Goal: Task Accomplishment & Management: Manage account settings

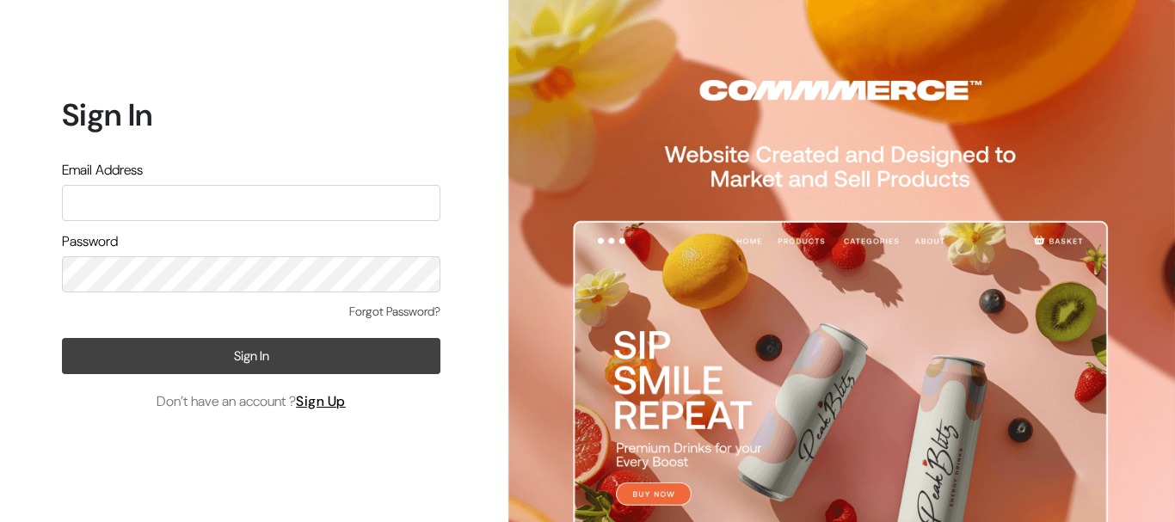
type input "admin@shahbookhouse.com"
click at [214, 364] on button "Sign In" at bounding box center [251, 356] width 378 height 36
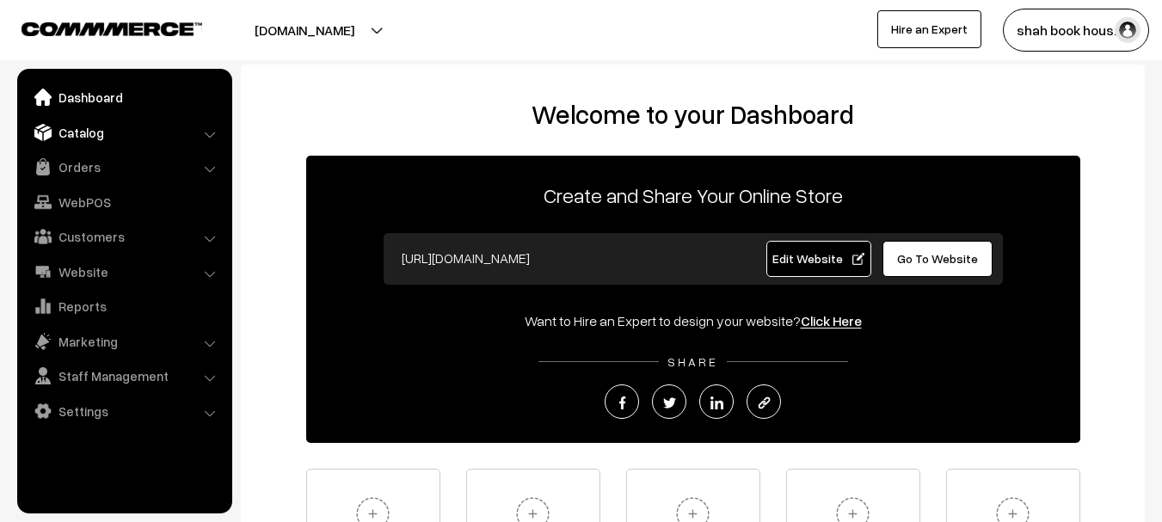
click at [64, 131] on link "Catalog" at bounding box center [123, 132] width 205 height 31
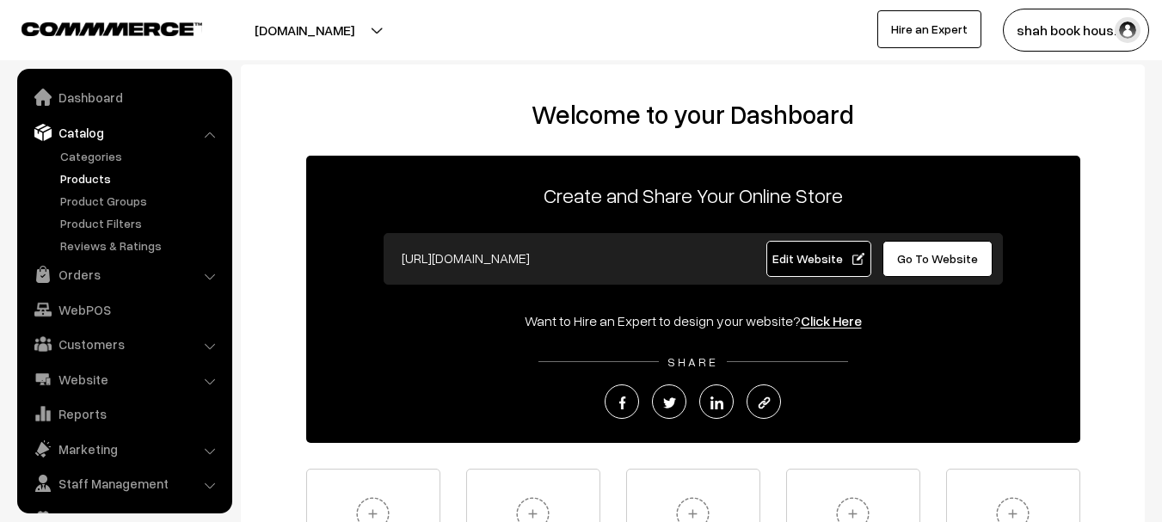
click at [97, 182] on link "Products" at bounding box center [141, 178] width 170 height 18
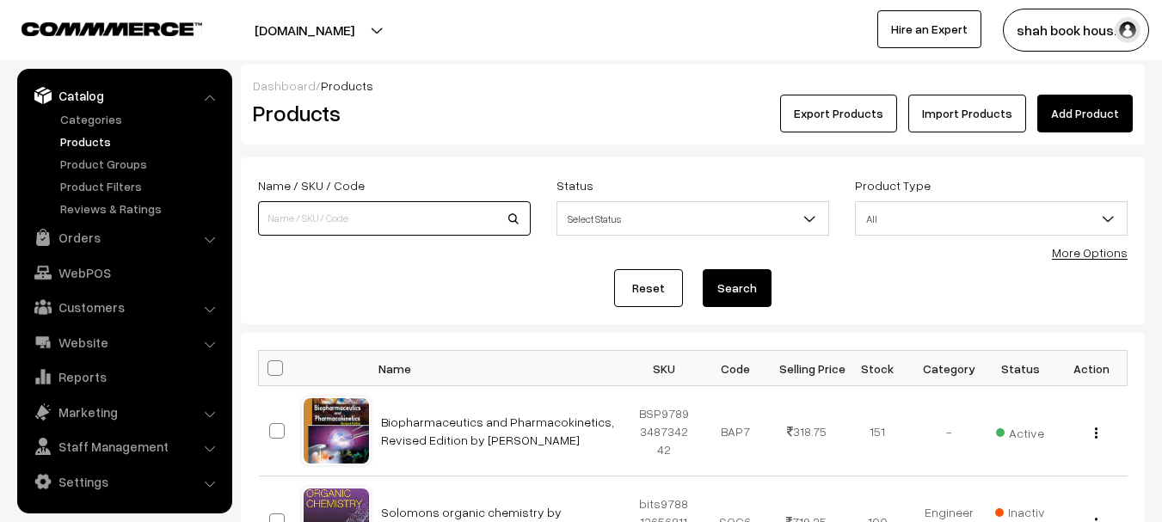
click at [331, 229] on input at bounding box center [394, 218] width 273 height 34
click at [316, 218] on input at bounding box center [394, 218] width 273 height 34
paste input "9780367410179"
type input "9780367410179"
click at [703, 269] on button "Search" at bounding box center [737, 288] width 69 height 38
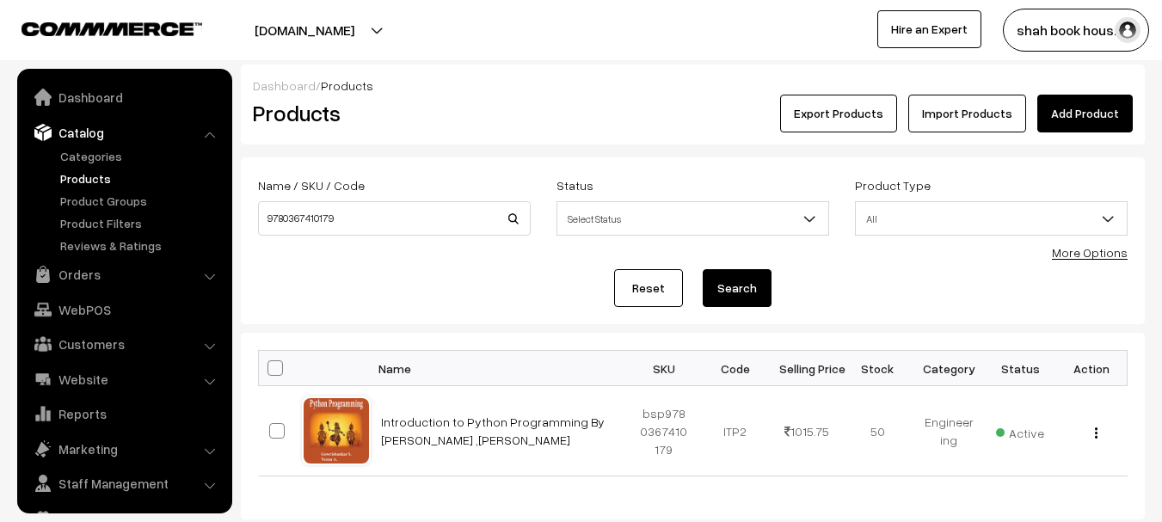
scroll to position [37, 0]
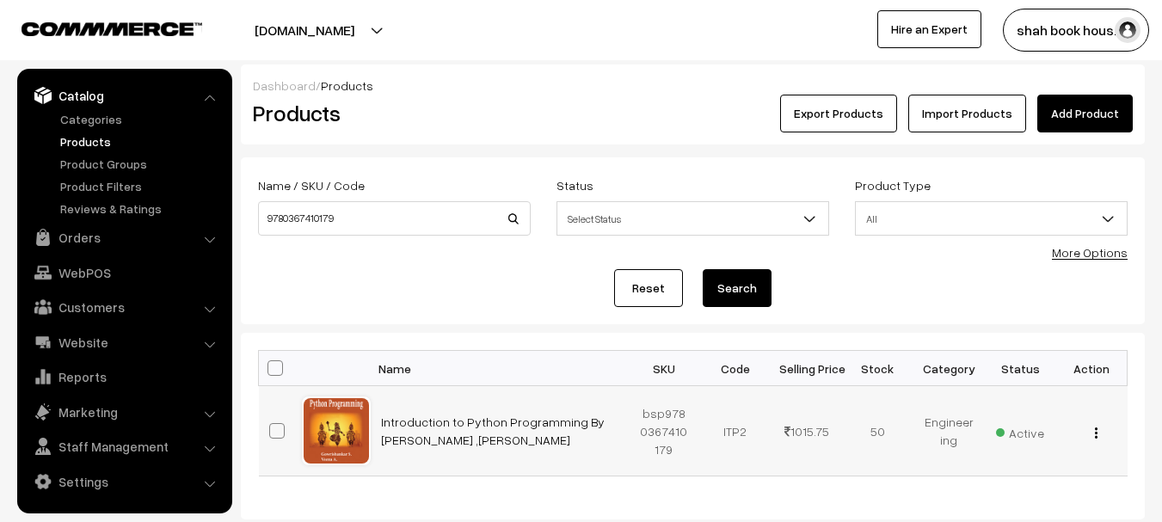
click at [1092, 435] on div "View Edit Delete" at bounding box center [1091, 431] width 51 height 18
click at [1100, 430] on div "View Edit Delete" at bounding box center [1091, 431] width 51 height 18
click at [1095, 439] on img "button" at bounding box center [1096, 432] width 3 height 11
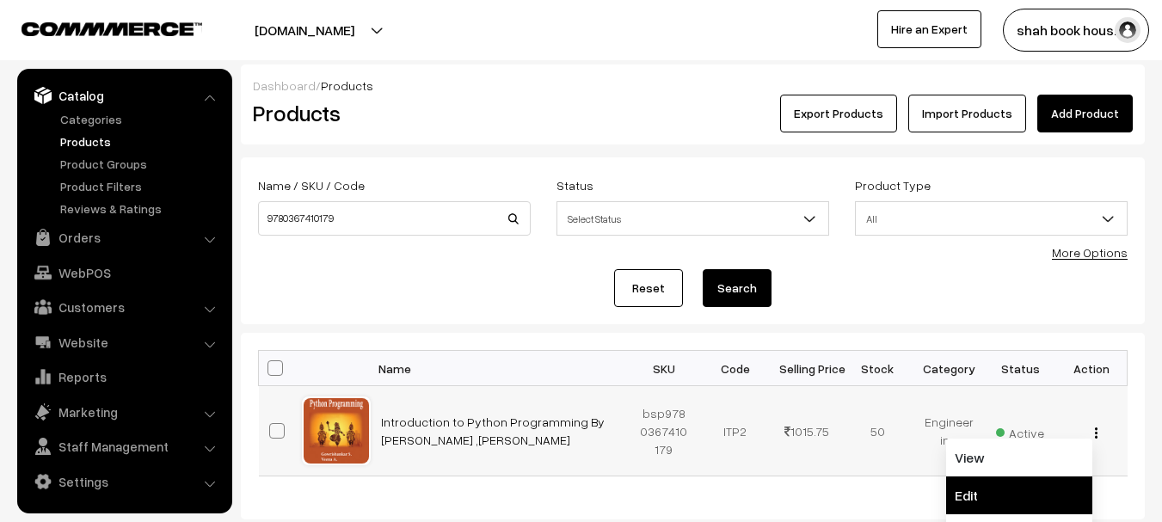
click at [1009, 495] on link "Edit" at bounding box center [1019, 495] width 146 height 38
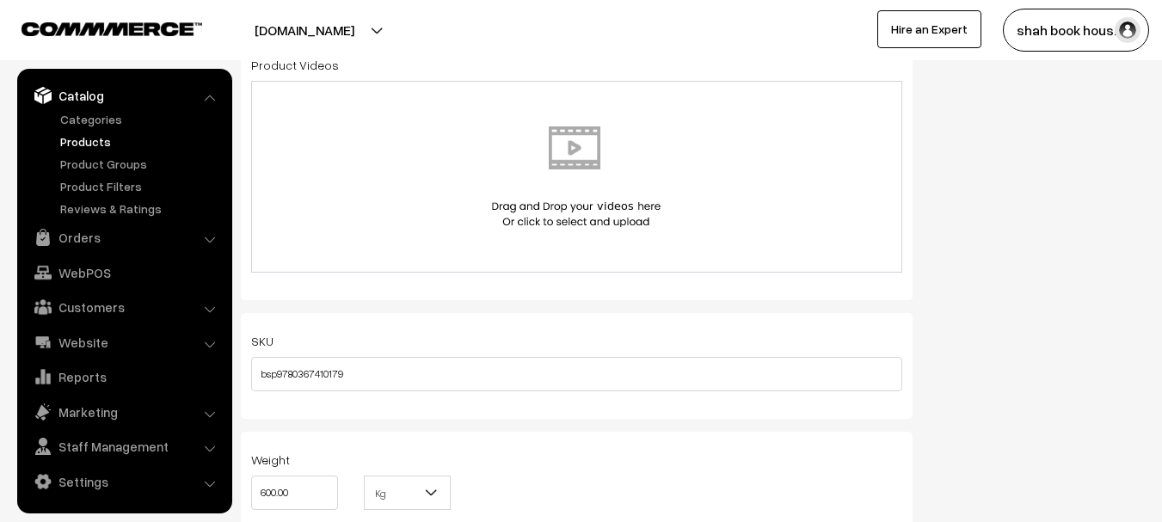
scroll to position [1376, 0]
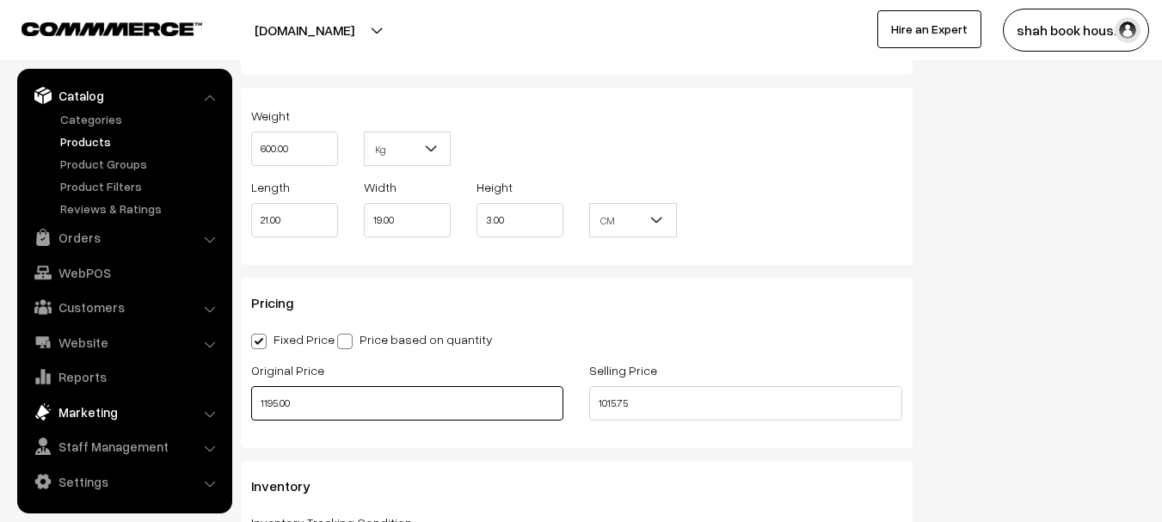
drag, startPoint x: 239, startPoint y: 411, endPoint x: 200, endPoint y: 412, distance: 38.7
click at [200, 412] on body "Thank you for showing interest. Our team will call you shortly. Close booksonwe…" at bounding box center [581, 267] width 1162 height 3286
type input "1495.00"
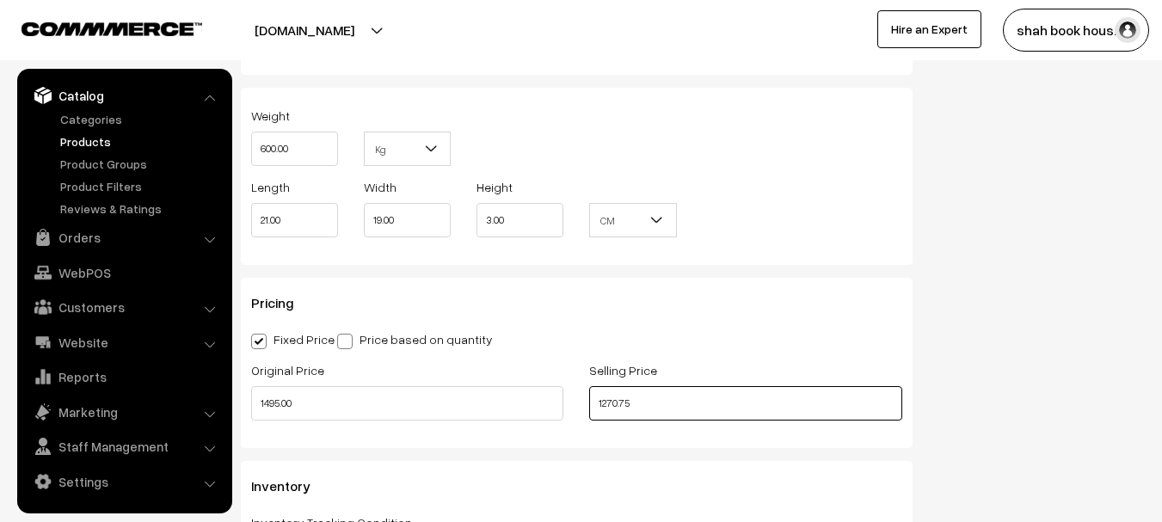
type input "1270.75"
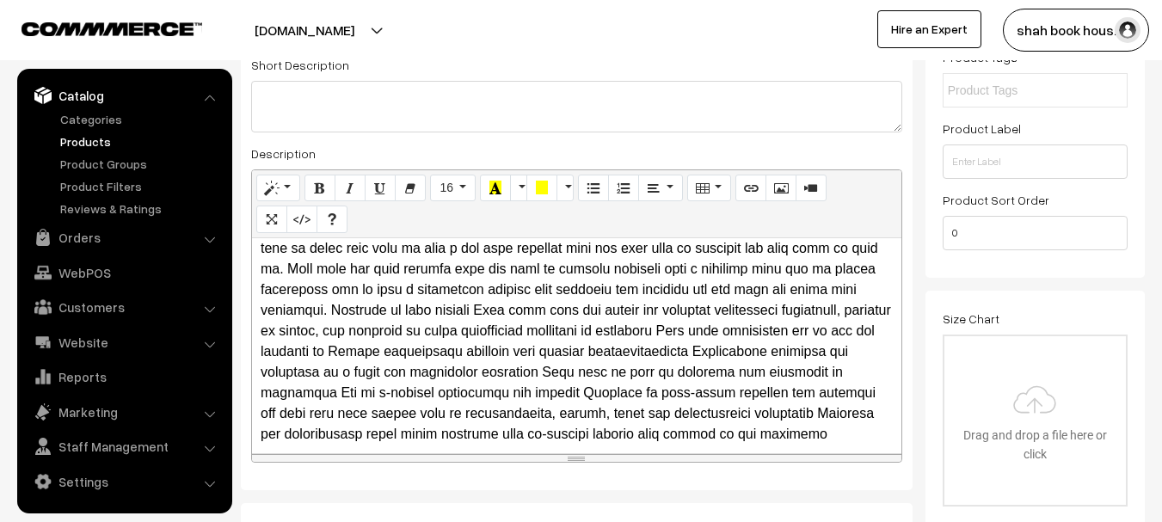
scroll to position [0, 0]
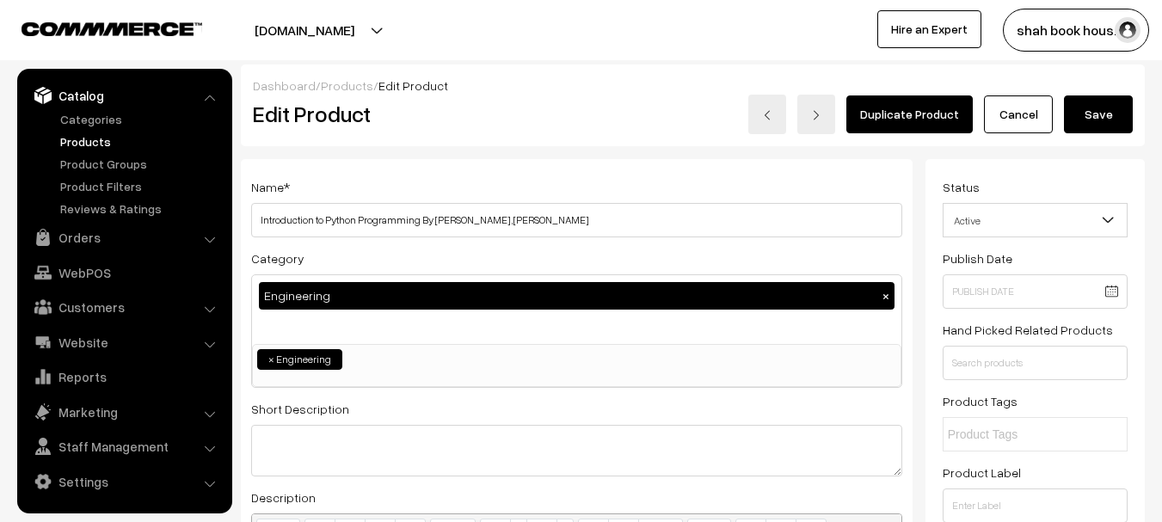
click at [1110, 114] on button "Save" at bounding box center [1098, 114] width 69 height 38
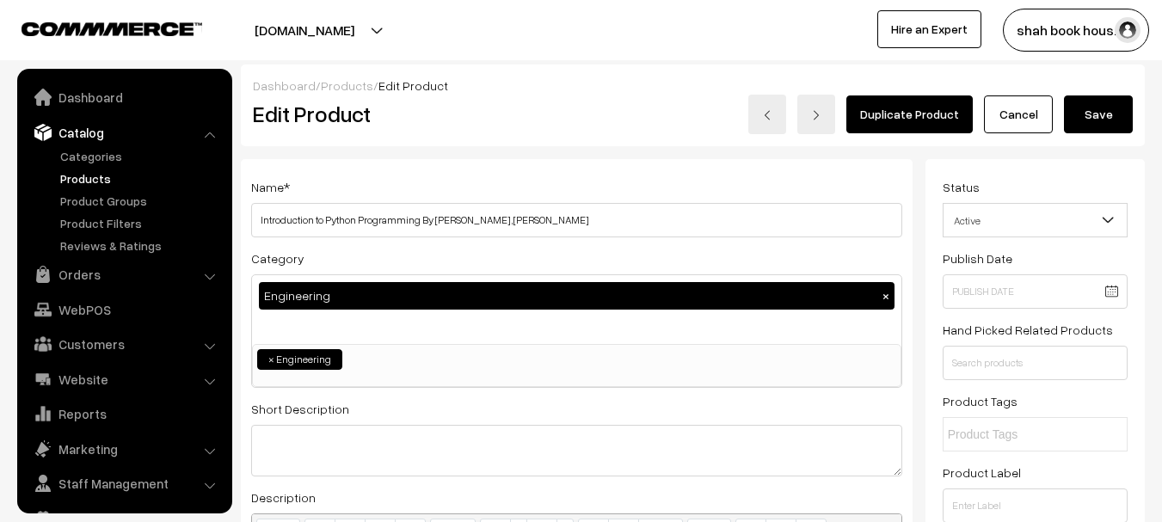
scroll to position [37, 0]
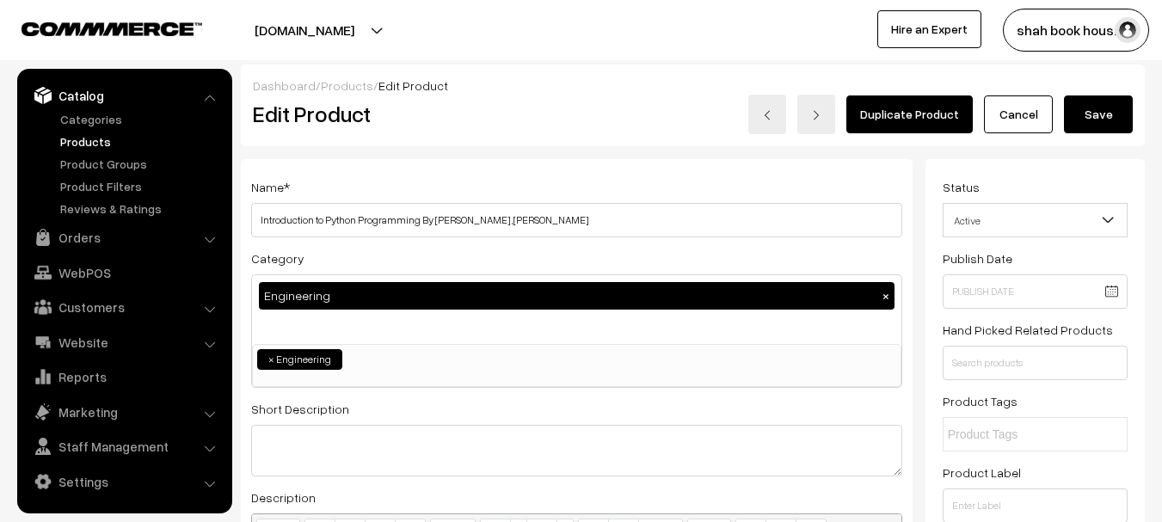
click at [95, 140] on link "Products" at bounding box center [141, 141] width 170 height 18
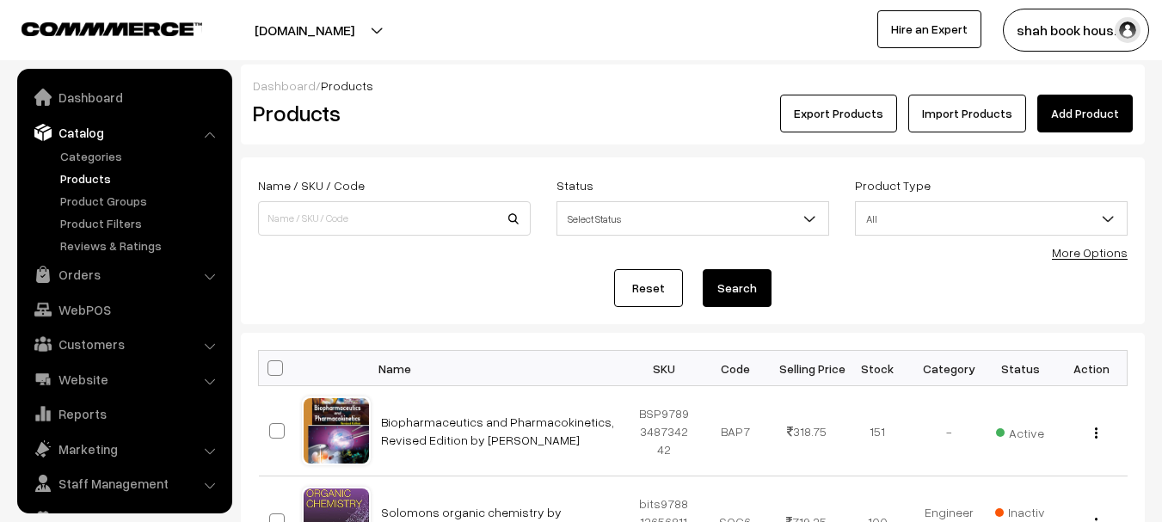
scroll to position [37, 0]
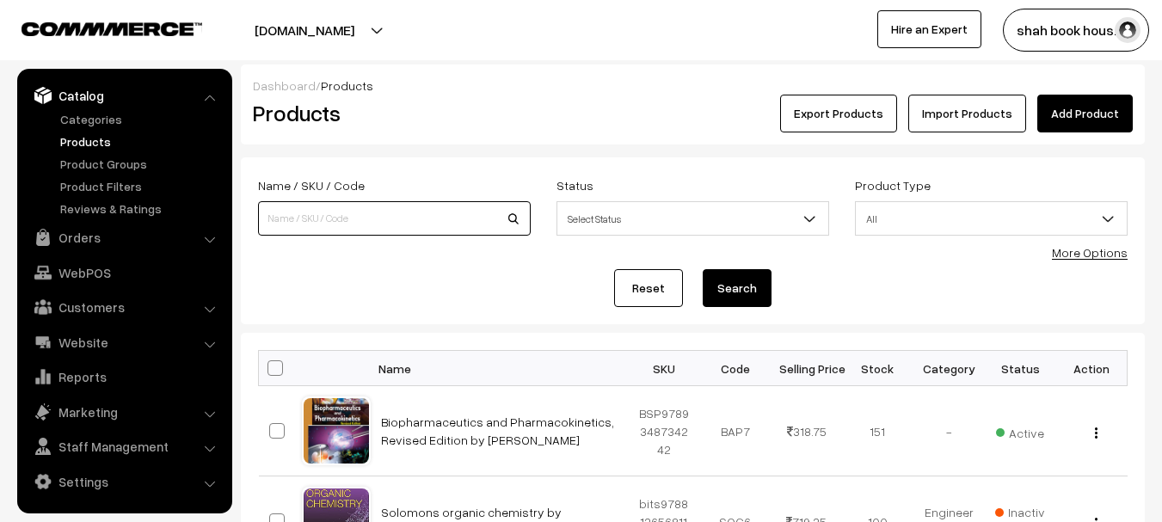
click at [297, 212] on input at bounding box center [394, 218] width 273 height 34
paste input "9781032459066"
type input "9781032459066"
click at [703, 269] on button "Search" at bounding box center [737, 288] width 69 height 38
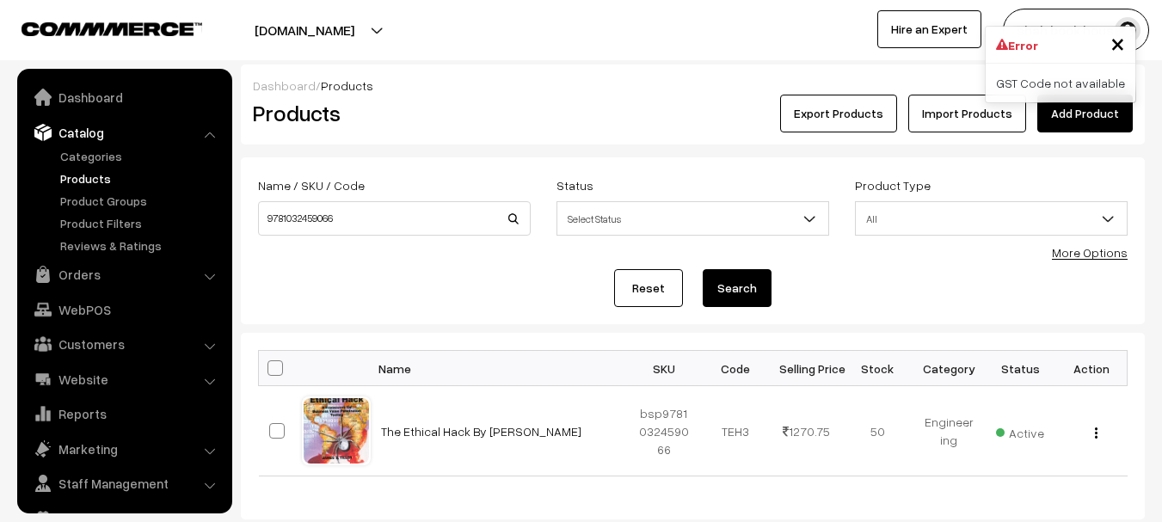
scroll to position [37, 0]
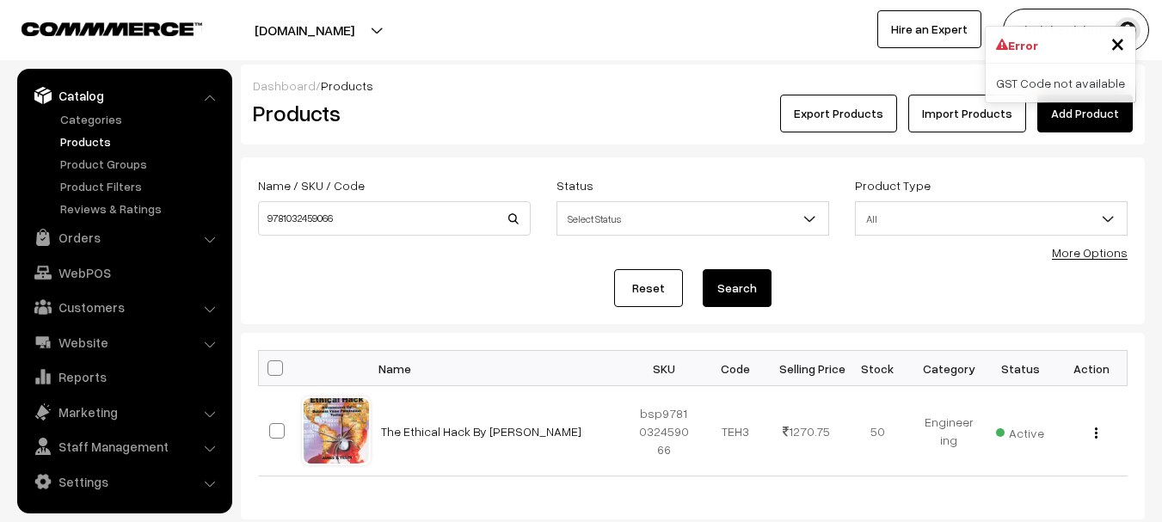
click at [982, 298] on div "Reset Search" at bounding box center [692, 288] width 869 height 38
click at [967, 303] on div "Reset Search" at bounding box center [692, 288] width 869 height 38
click at [1098, 431] on div "View Edit Delete" at bounding box center [1091, 431] width 51 height 18
click at [1095, 433] on img "button" at bounding box center [1096, 432] width 3 height 11
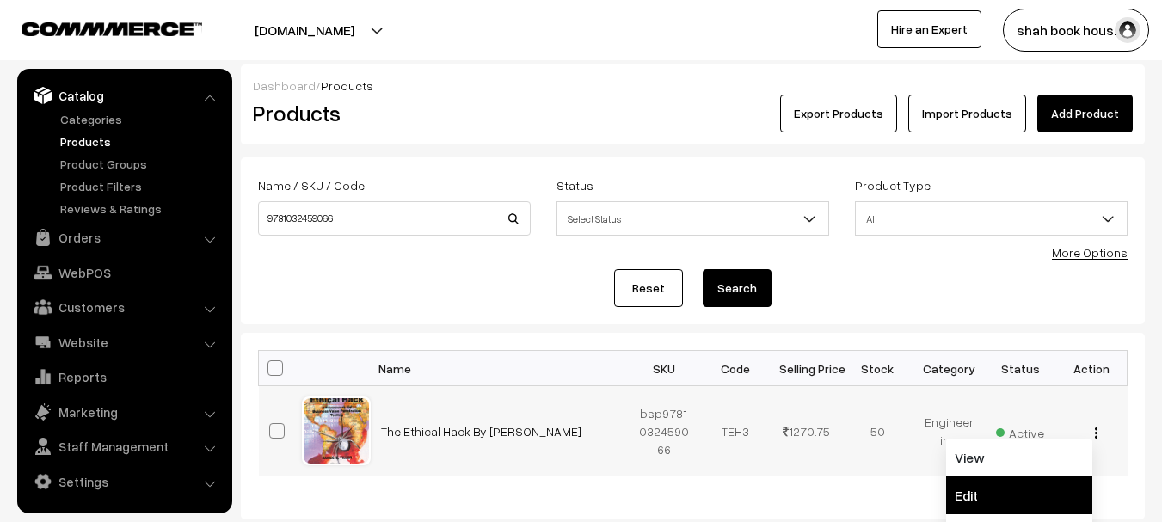
click at [991, 485] on link "Edit" at bounding box center [1019, 495] width 146 height 38
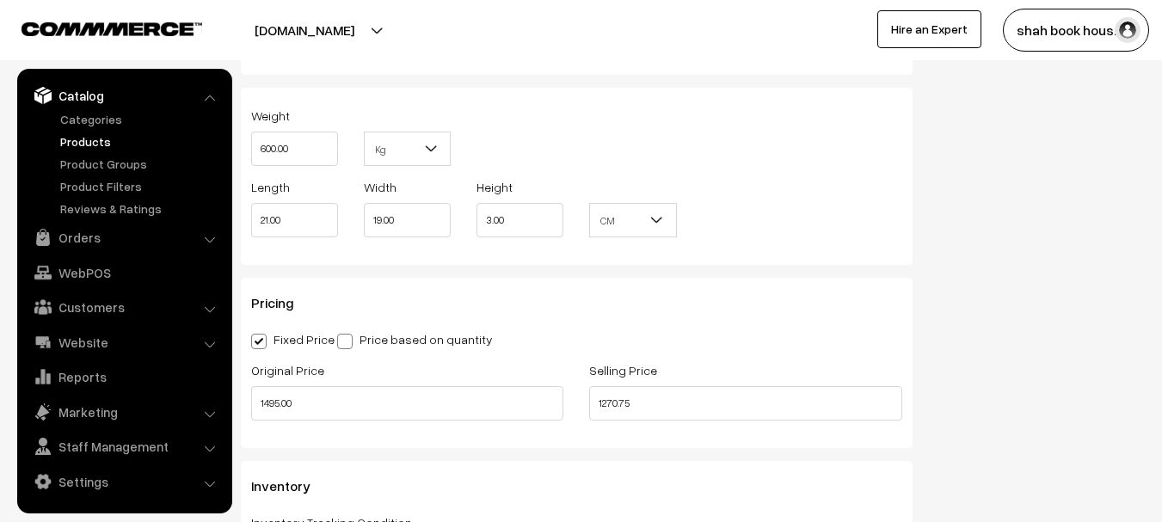
scroll to position [1462, 0]
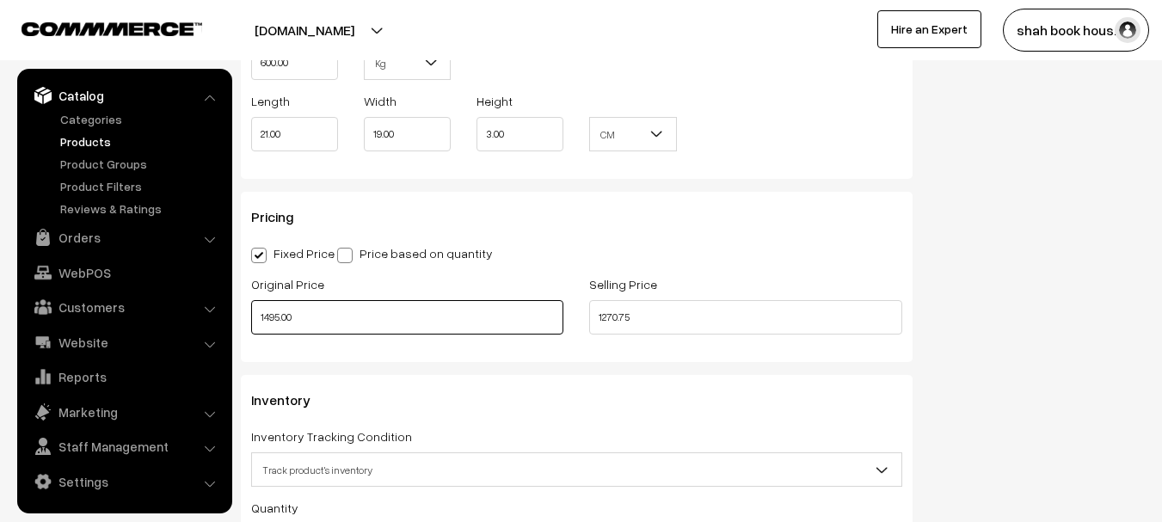
click at [265, 318] on input "1495.00" at bounding box center [407, 317] width 312 height 34
type input "1695.00"
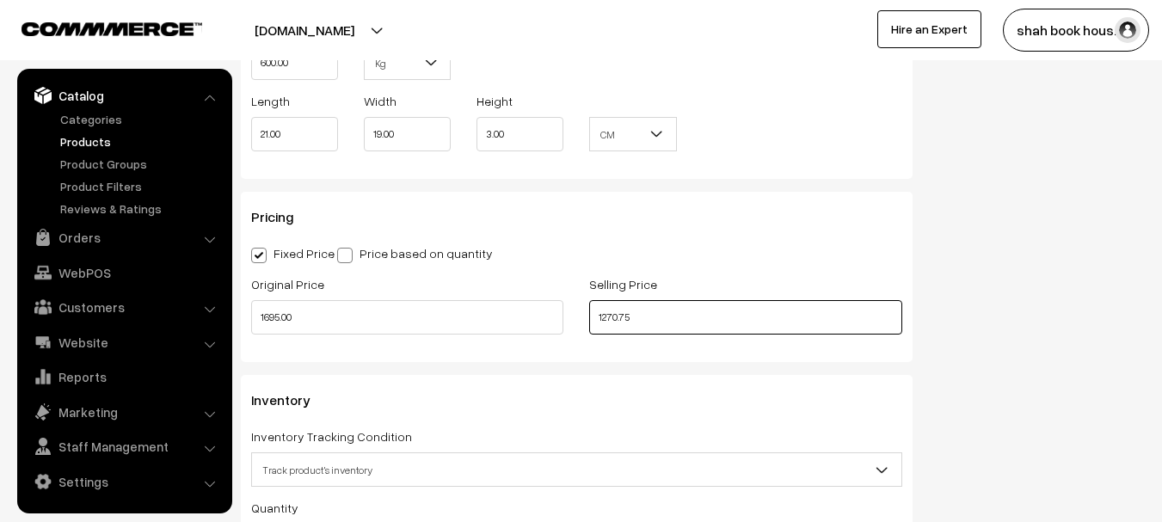
drag, startPoint x: 640, startPoint y: 320, endPoint x: 529, endPoint y: 328, distance: 111.2
click at [529, 328] on div "Original Price 1695.00 Selling Price 1270.75" at bounding box center [576, 308] width 677 height 71
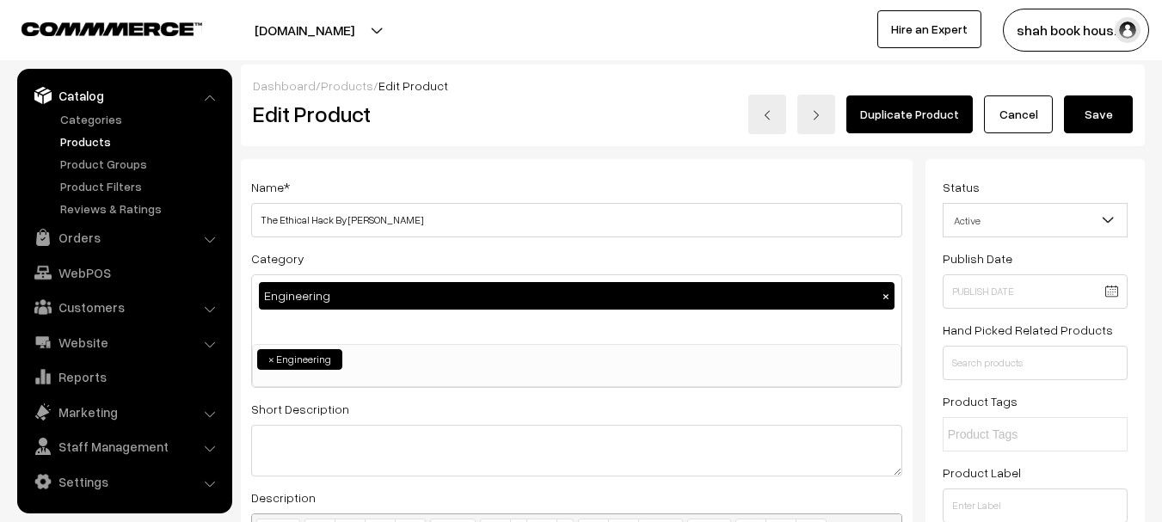
type input "1440.75"
click at [1098, 101] on button "Save" at bounding box center [1098, 114] width 69 height 38
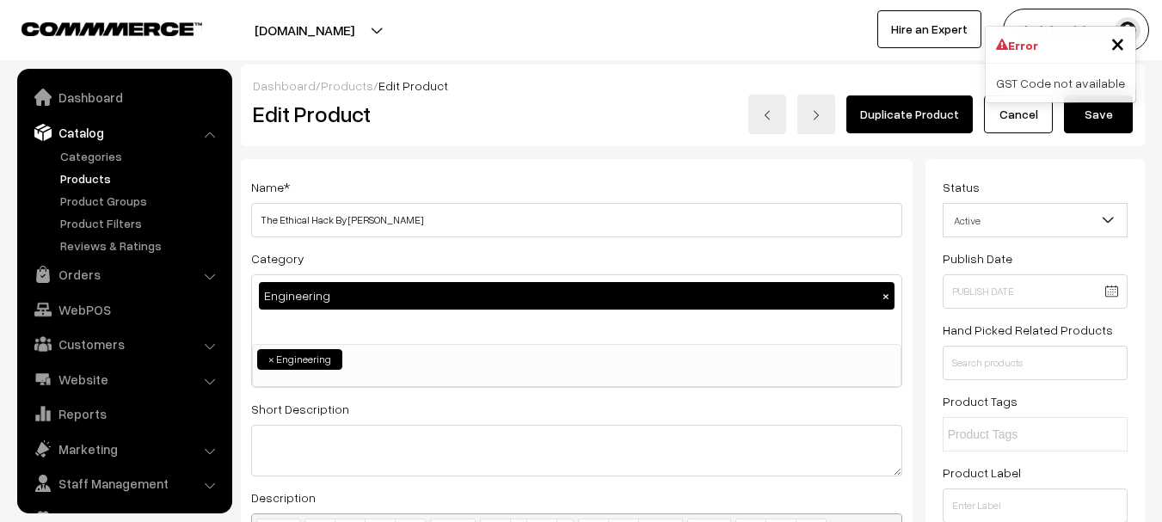
scroll to position [37, 0]
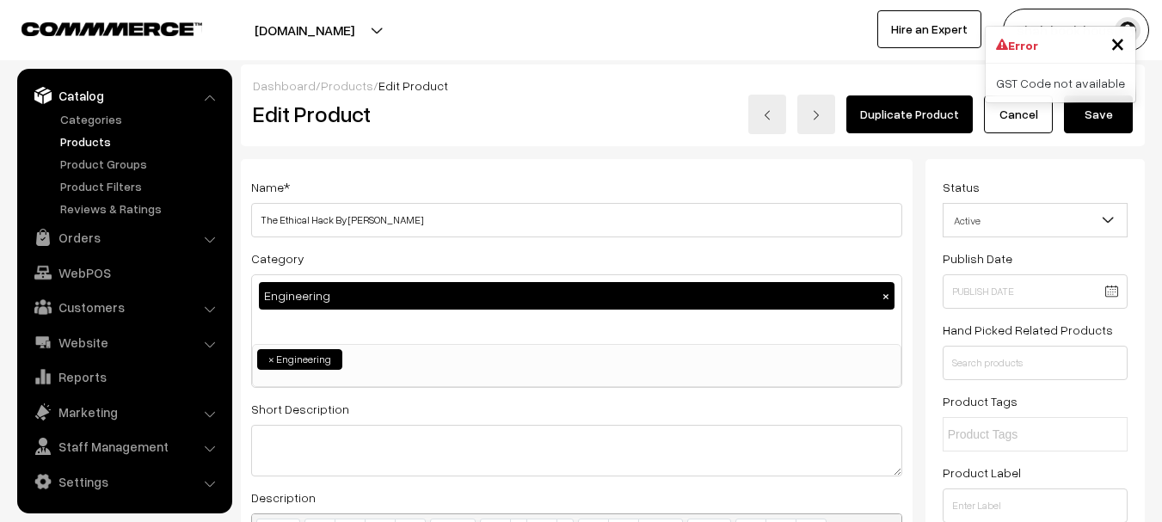
click at [72, 143] on link "Products" at bounding box center [141, 141] width 170 height 18
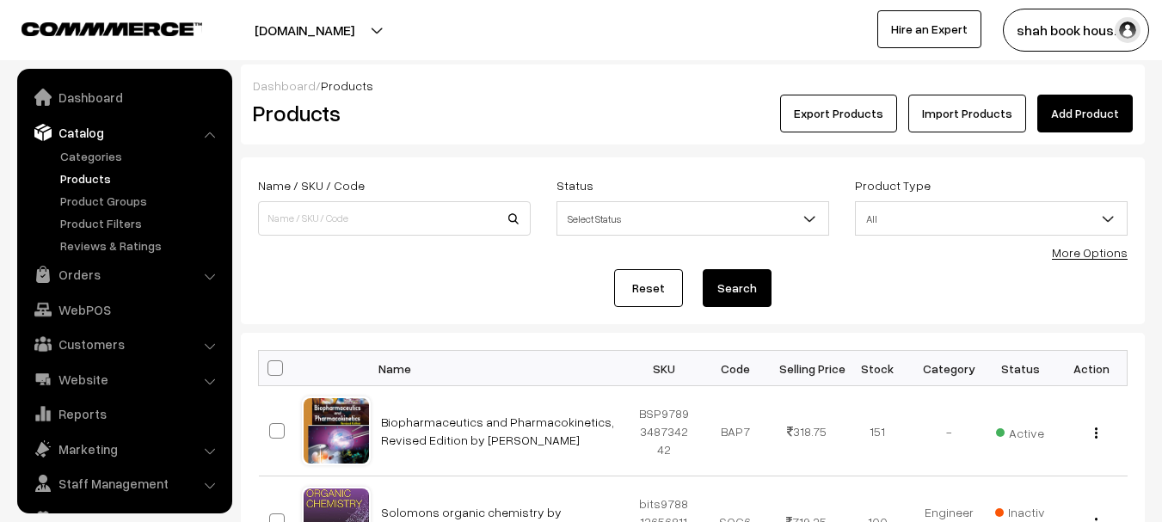
scroll to position [37, 0]
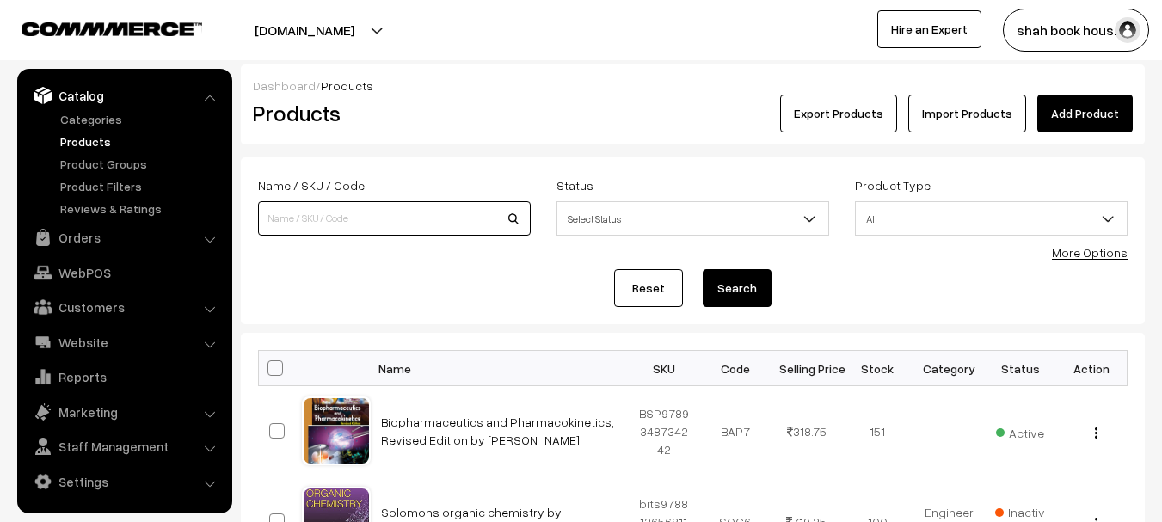
click at [313, 230] on input at bounding box center [394, 218] width 273 height 34
paste input "9781032459066"
type input "9781032459066"
click at [703, 269] on button "Search" at bounding box center [737, 288] width 69 height 38
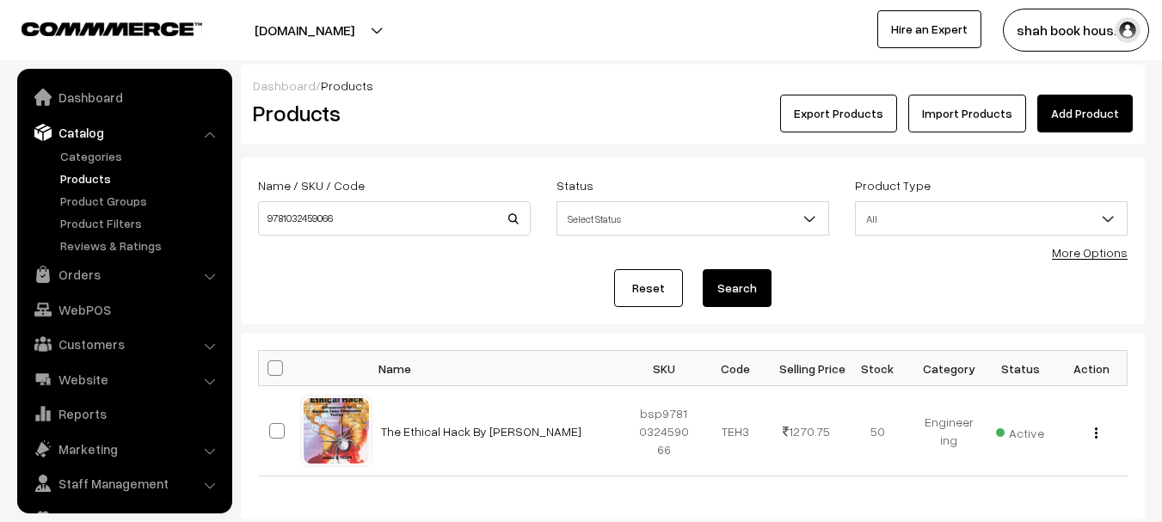
scroll to position [37, 0]
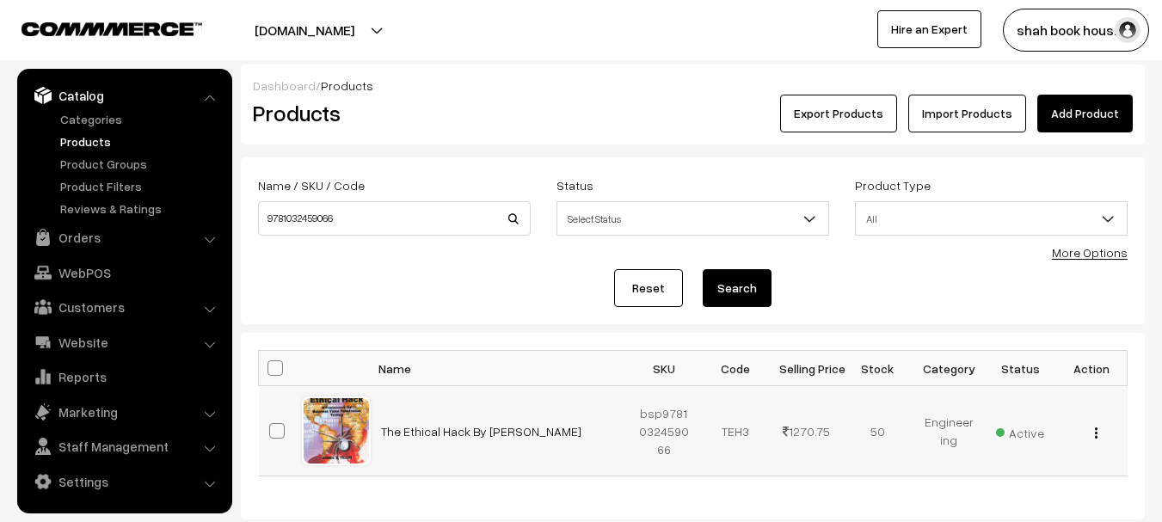
click at [1096, 433] on img "button" at bounding box center [1096, 432] width 3 height 11
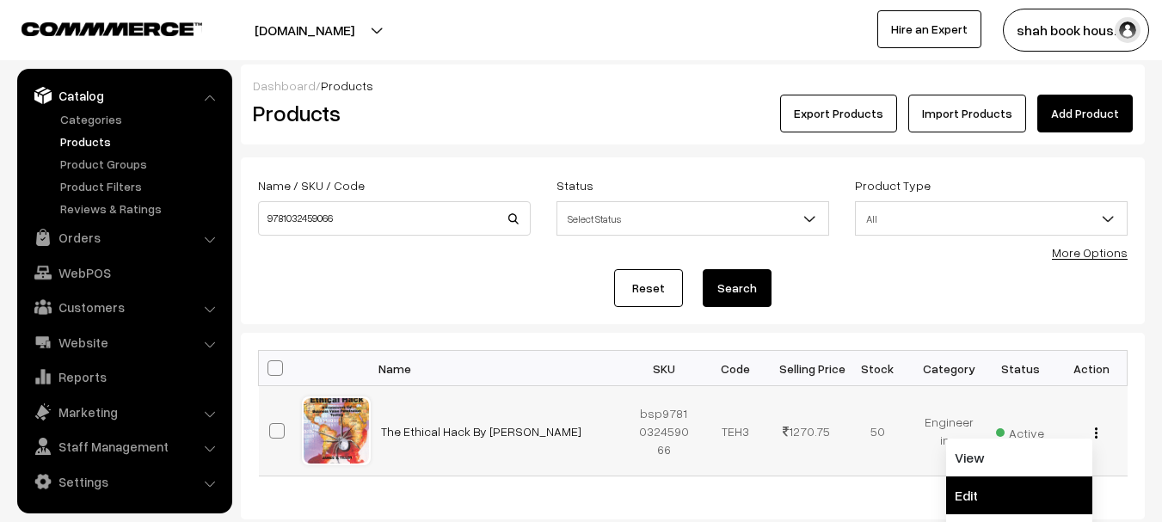
click at [960, 499] on link "Edit" at bounding box center [1019, 495] width 146 height 38
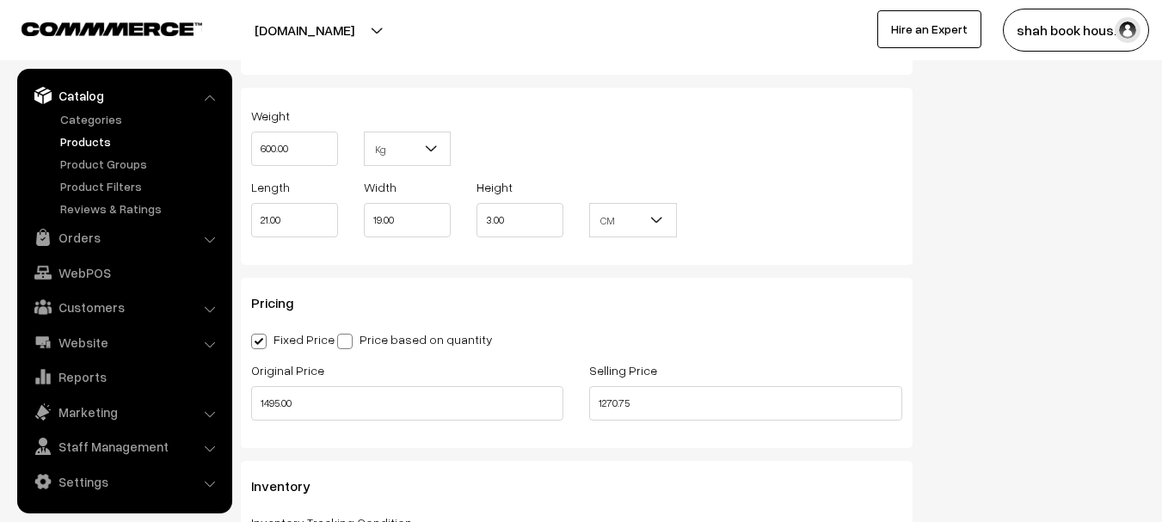
scroll to position [1462, 0]
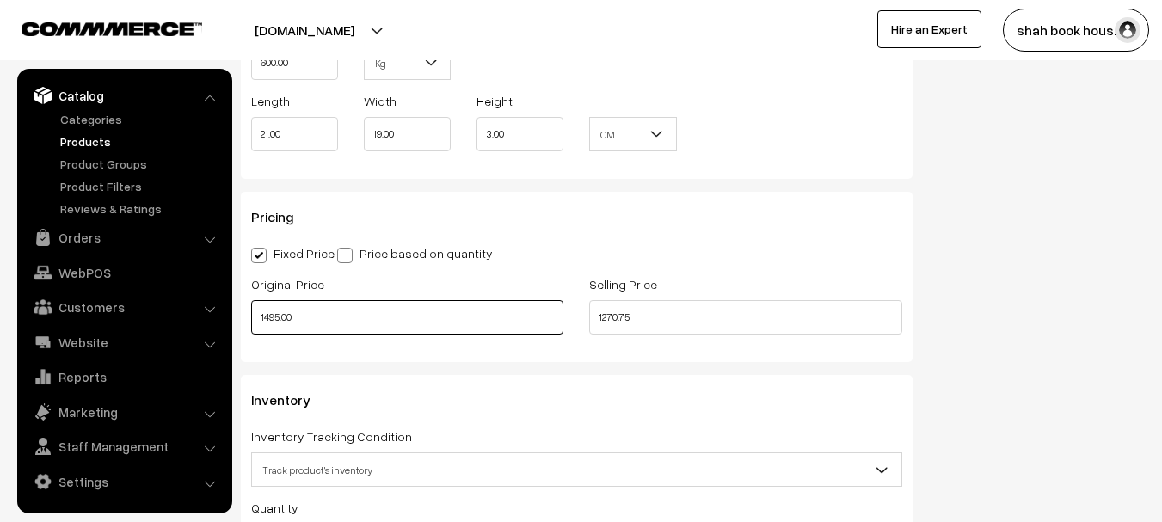
drag, startPoint x: 266, startPoint y: 319, endPoint x: 282, endPoint y: 322, distance: 16.7
click at [267, 319] on input "1495.00" at bounding box center [407, 317] width 312 height 34
type input "1695.00"
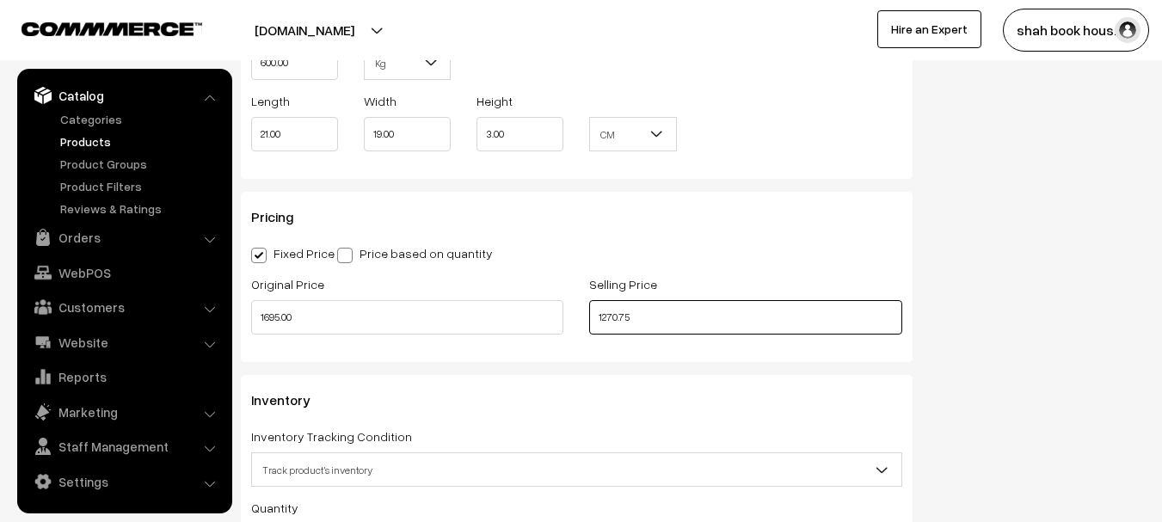
click at [601, 320] on input "1270.75" at bounding box center [745, 317] width 312 height 34
type input "1440.75"
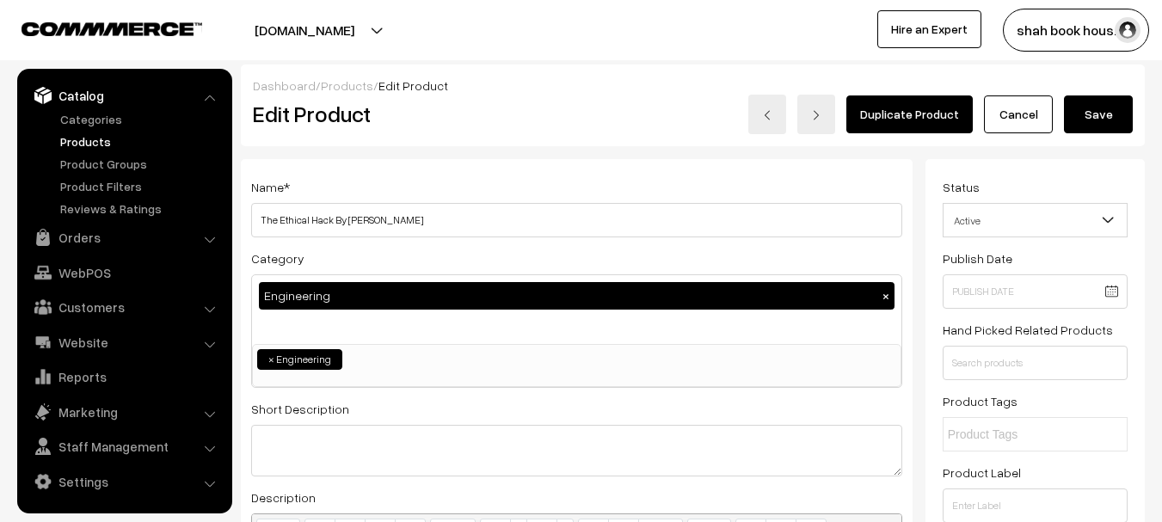
click at [1112, 103] on button "Save" at bounding box center [1098, 114] width 69 height 38
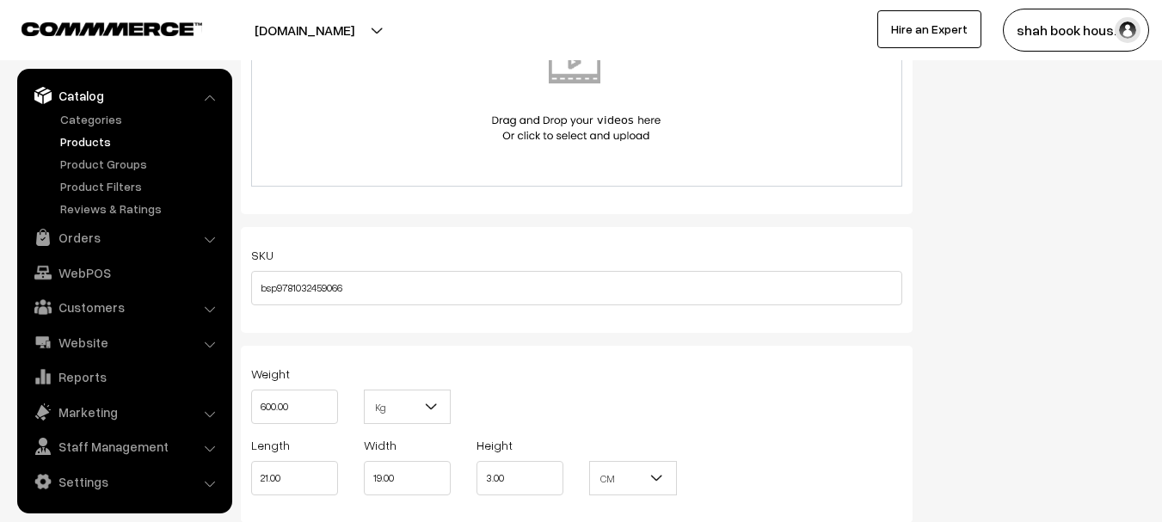
scroll to position [1290, 0]
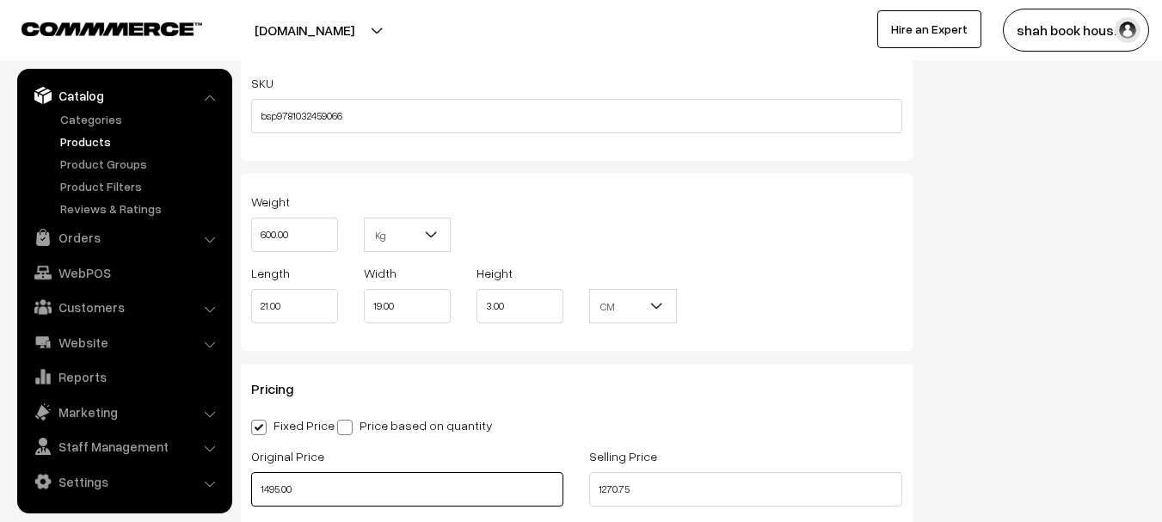
click at [267, 489] on input "1495.00" at bounding box center [407, 489] width 312 height 34
type input "1695.00"
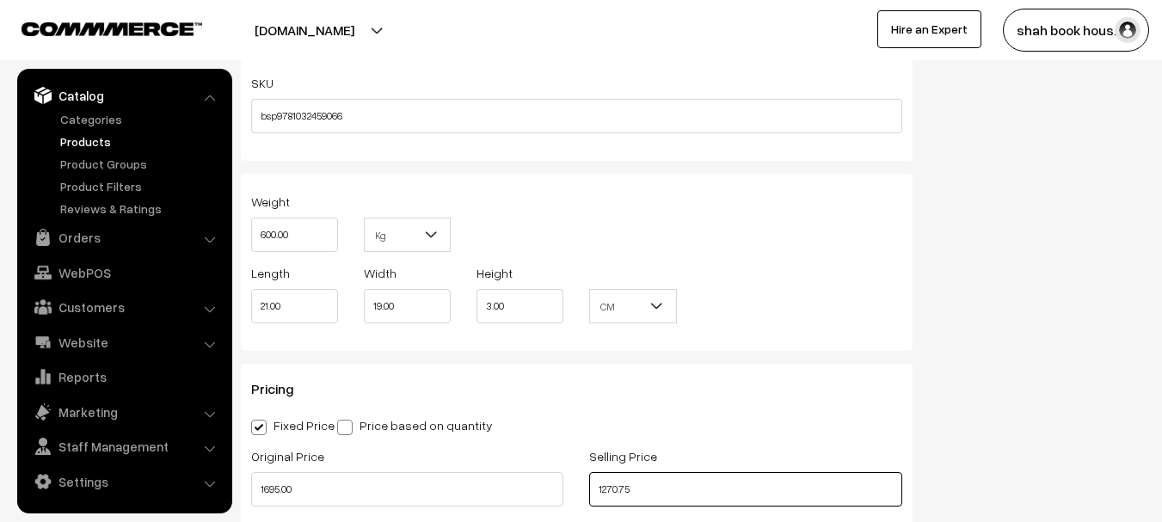
click at [605, 488] on input "1270.75" at bounding box center [745, 489] width 312 height 34
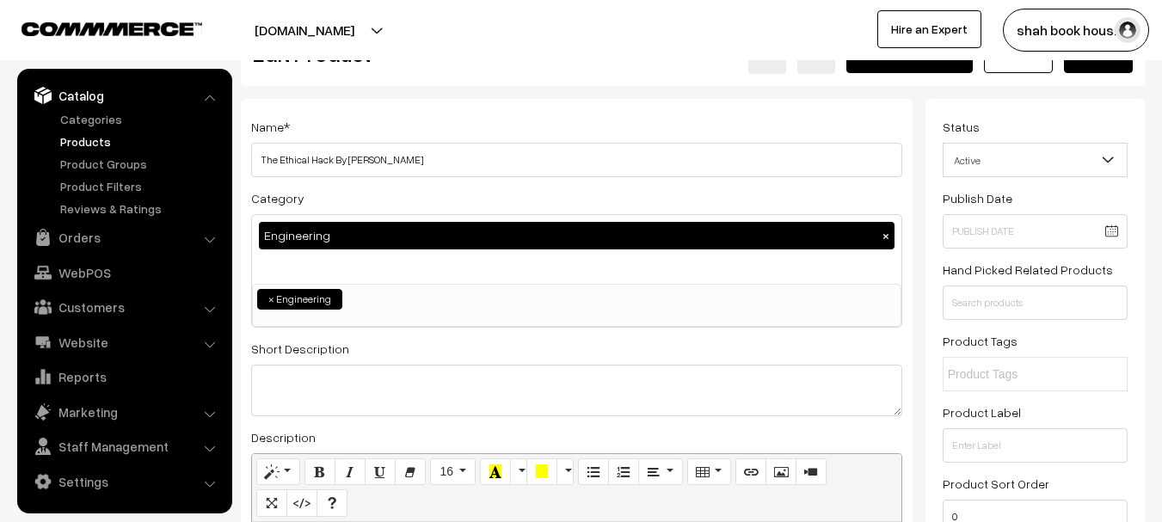
scroll to position [0, 0]
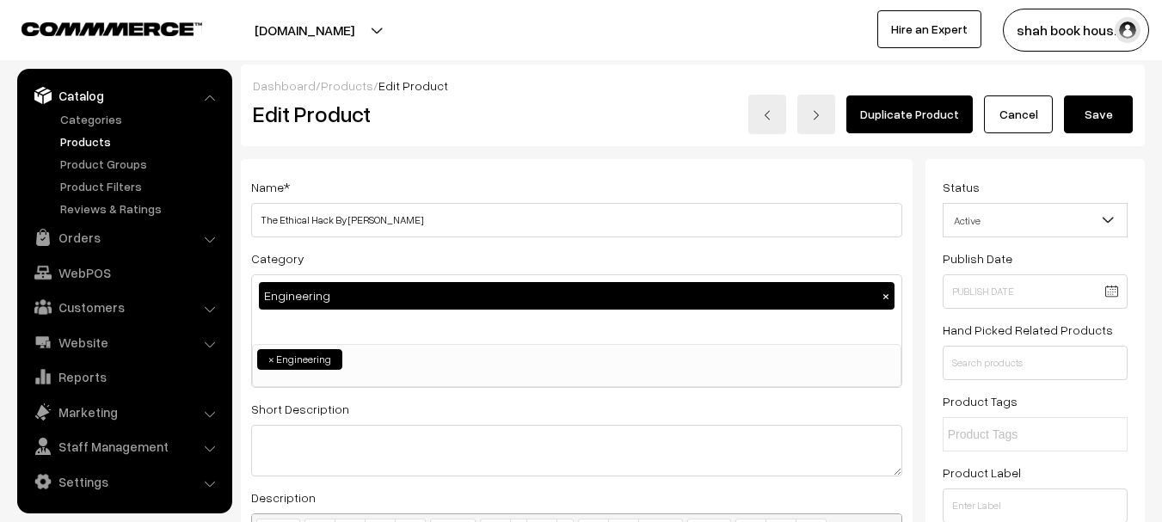
type input "1440.75"
click at [1102, 101] on button "Save" at bounding box center [1098, 114] width 69 height 38
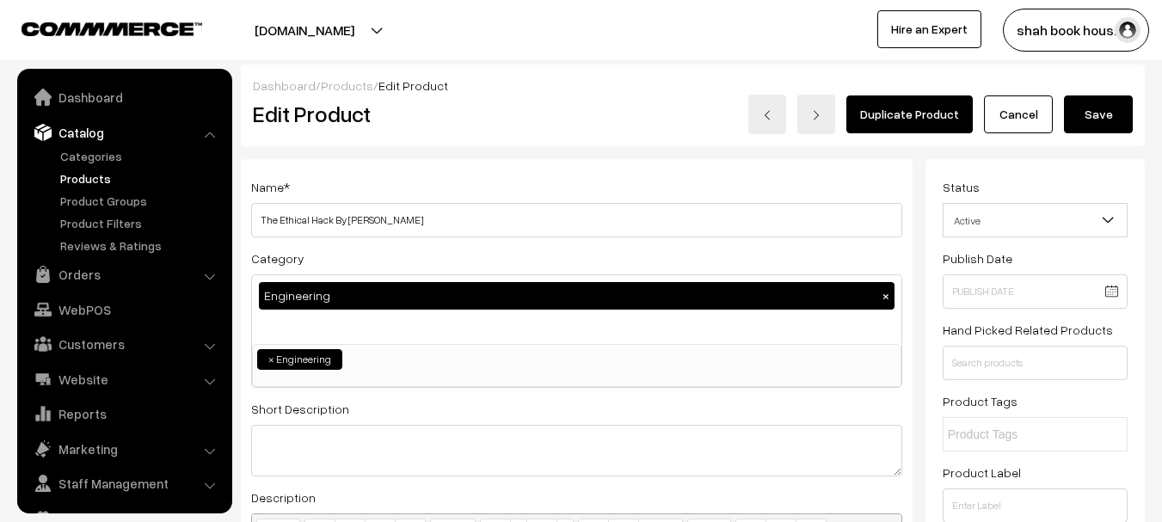
scroll to position [37, 0]
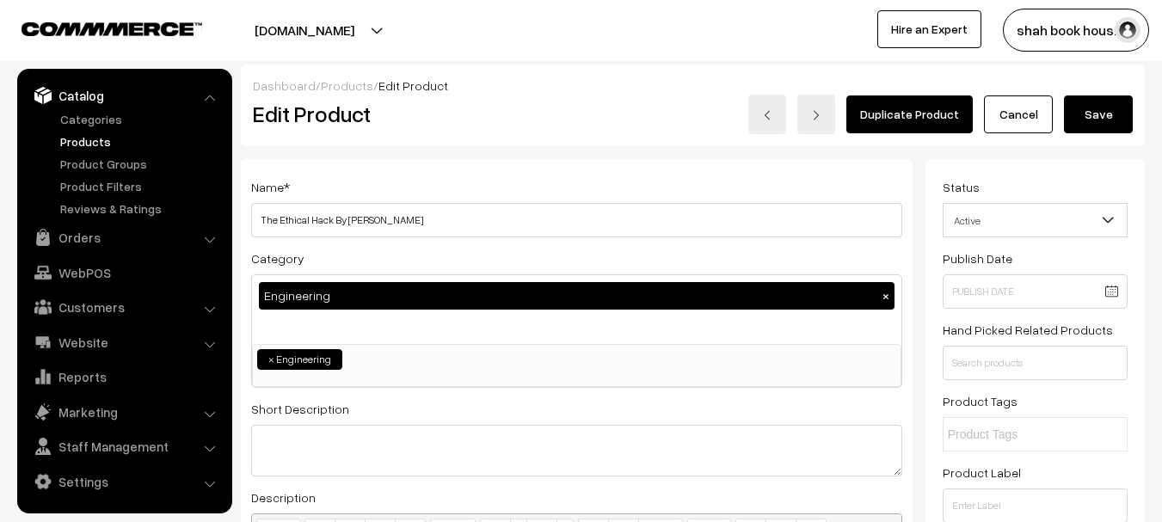
click at [65, 141] on link "Products" at bounding box center [141, 141] width 170 height 18
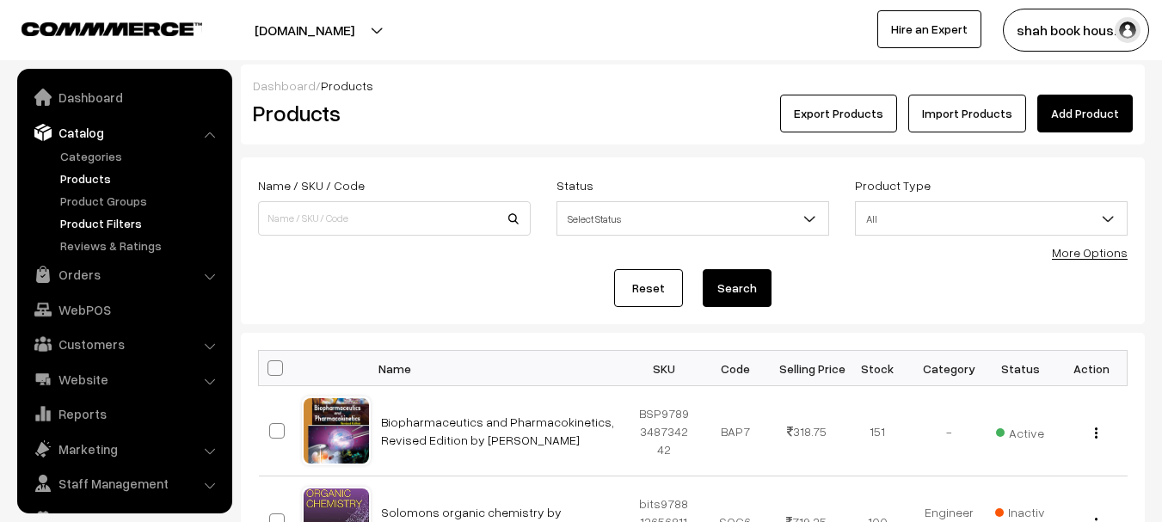
scroll to position [37, 0]
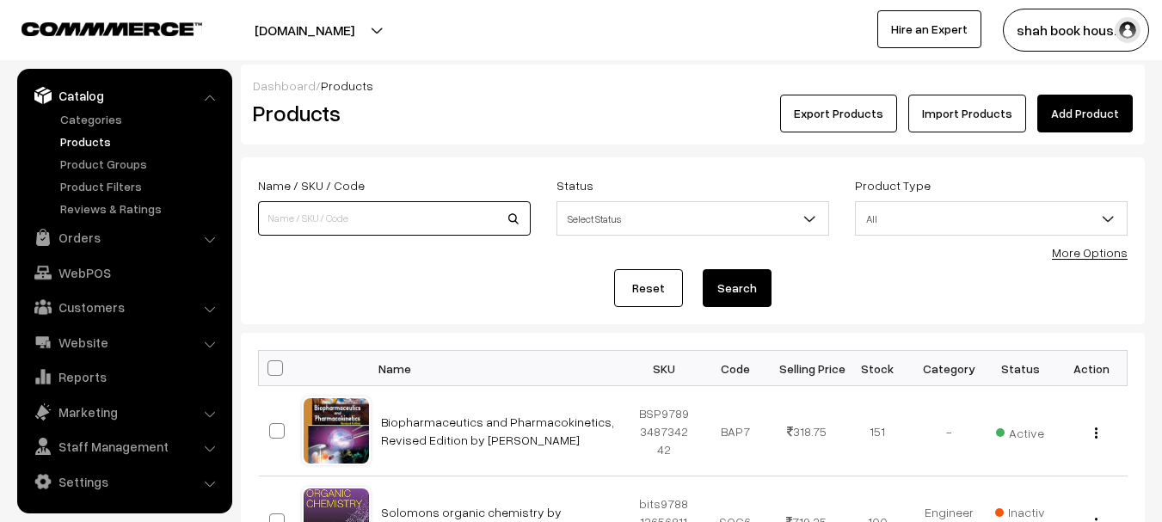
click at [354, 202] on input at bounding box center [394, 218] width 273 height 34
paste input "9781032459066"
type input "9781032459066"
click at [703, 269] on button "Search" at bounding box center [737, 288] width 69 height 38
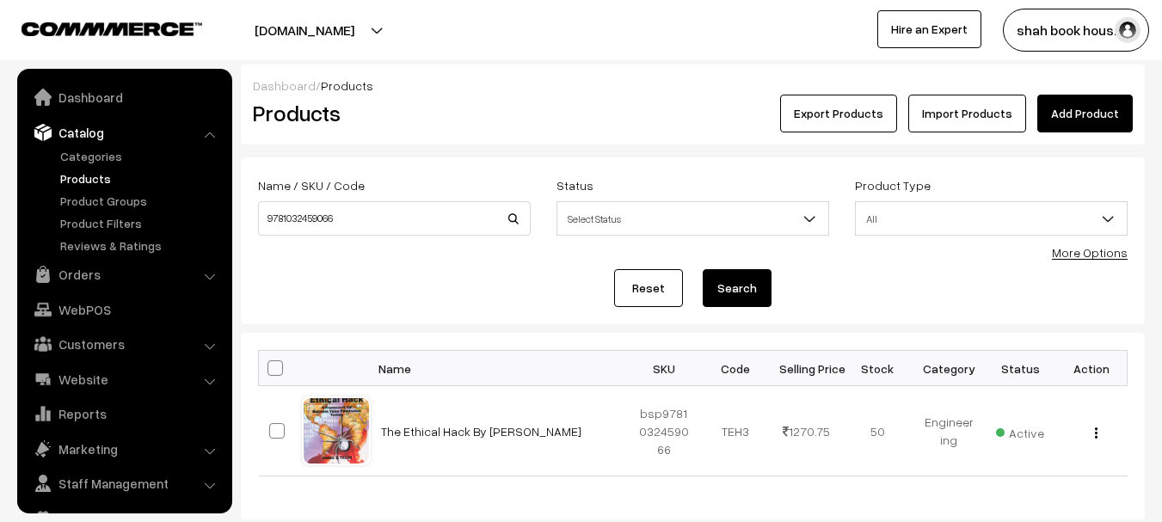
scroll to position [37, 0]
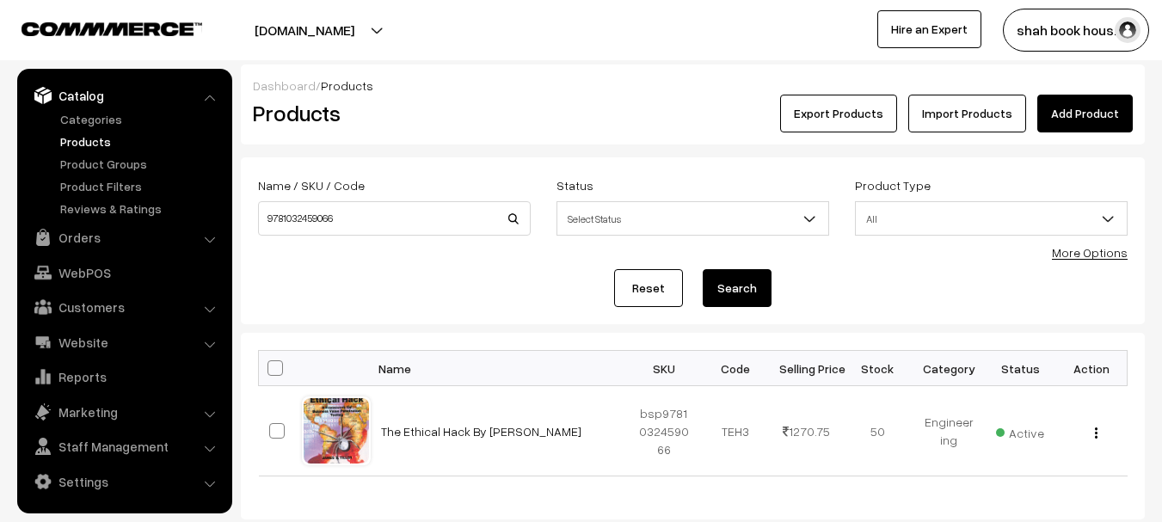
click at [369, 259] on form "Name / SKU / Code 9781032459066 Status Select Status Active Inactive Select Sta…" at bounding box center [693, 240] width 904 height 167
click at [504, 123] on h2 "Products" at bounding box center [391, 113] width 276 height 27
click at [483, 118] on h2 "Products" at bounding box center [391, 113] width 276 height 27
click at [505, 111] on h2 "Products" at bounding box center [391, 113] width 276 height 27
click at [506, 111] on h2 "Products" at bounding box center [391, 113] width 276 height 27
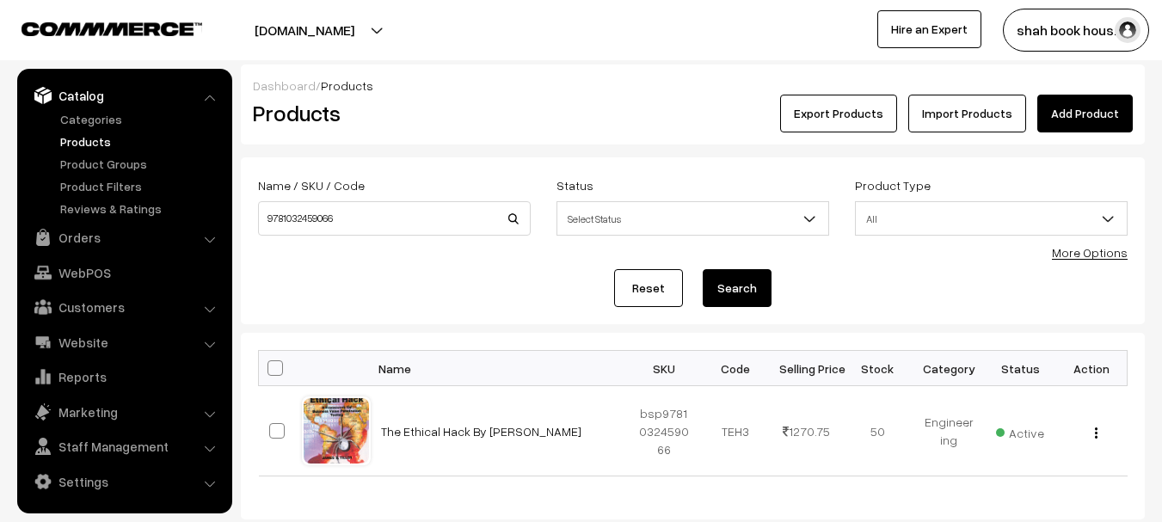
click at [503, 114] on h2 "Products" at bounding box center [391, 113] width 276 height 27
click at [877, 289] on div "Reset Search" at bounding box center [692, 288] width 869 height 38
click at [885, 289] on div "Reset Search" at bounding box center [692, 288] width 869 height 38
click at [872, 289] on div "Reset Search" at bounding box center [692, 288] width 869 height 38
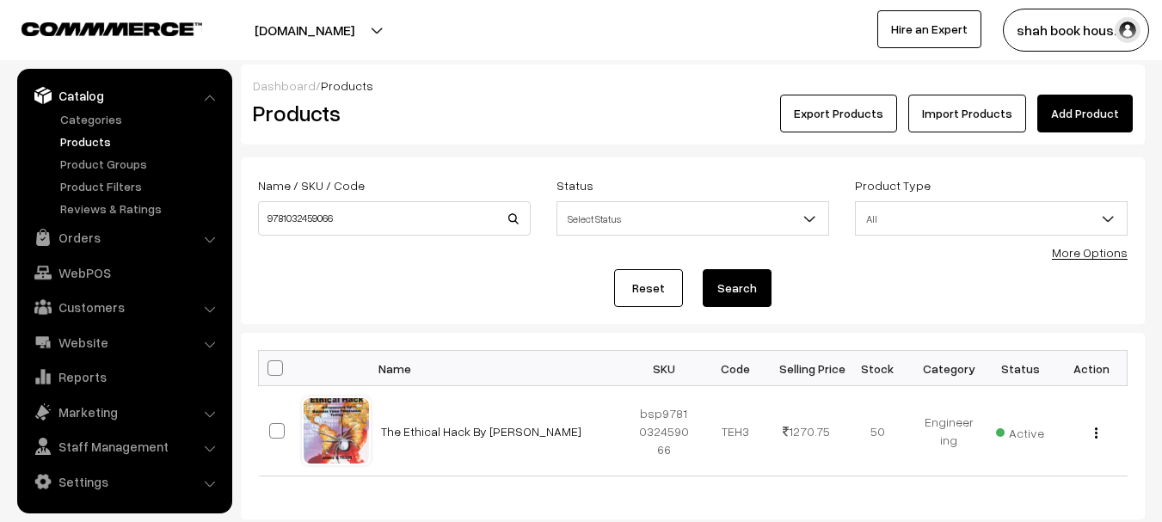
click at [871, 289] on div "Reset Search" at bounding box center [692, 288] width 869 height 38
drag, startPoint x: 347, startPoint y: 218, endPoint x: 210, endPoint y: 222, distance: 136.8
click at [210, 222] on body "Thank you for showing interest. Our team will call you shortly. Close [DOMAIN_N…" at bounding box center [581, 315] width 1162 height 631
paste input "0367410179"
type input "9780367410179"
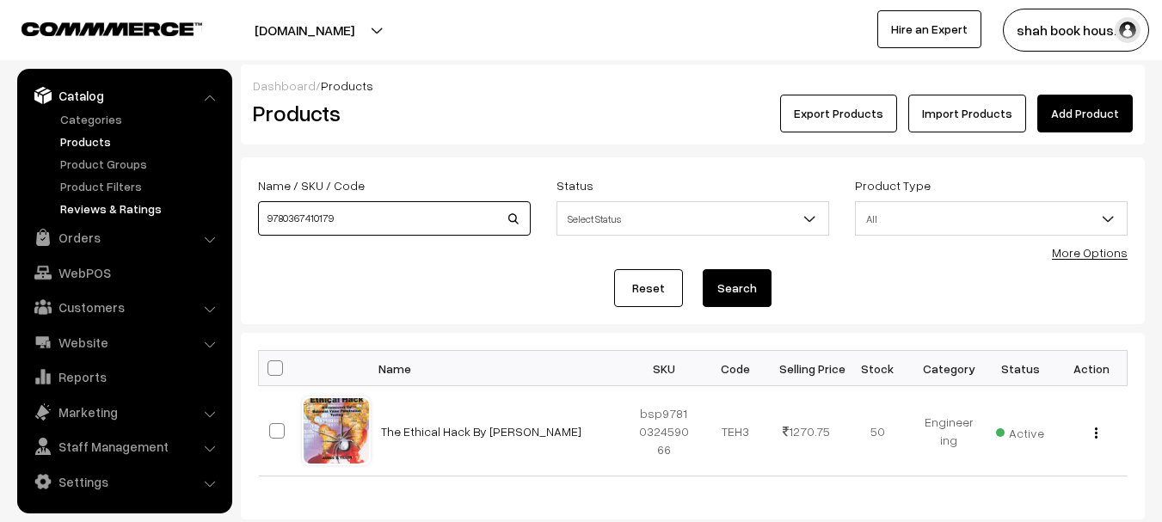
click at [703, 269] on button "Search" at bounding box center [737, 288] width 69 height 38
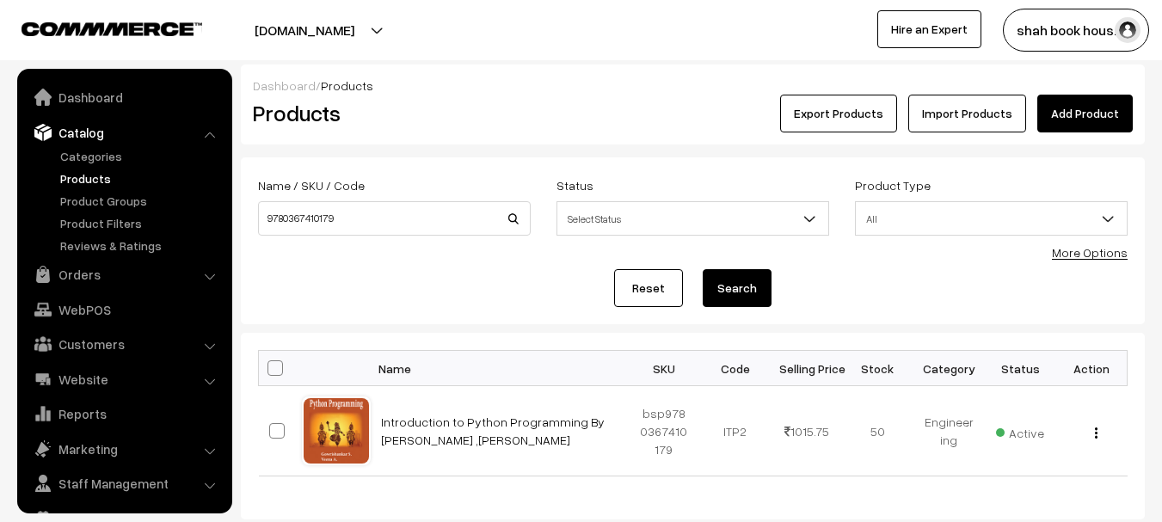
scroll to position [37, 0]
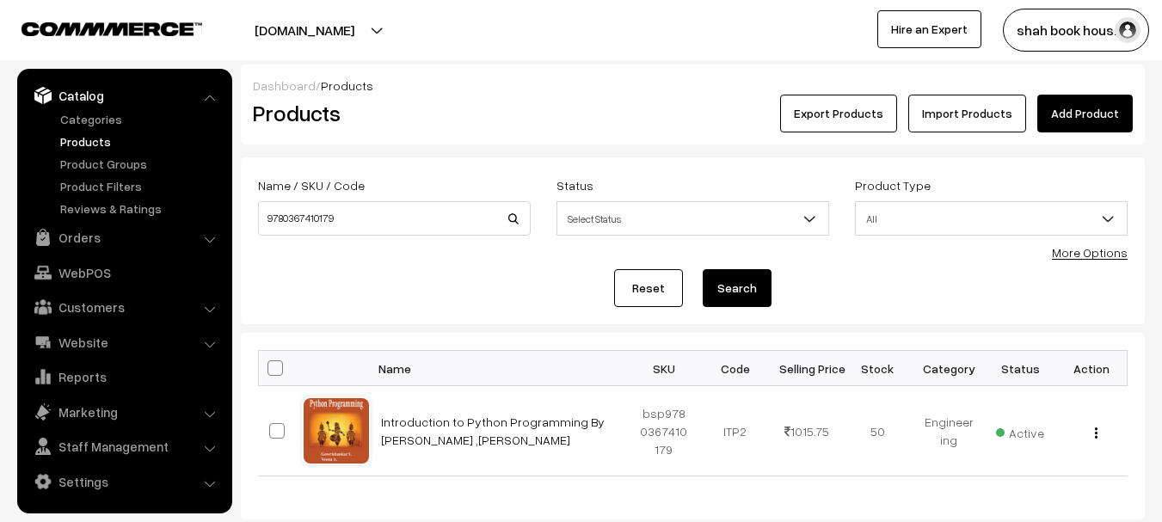
click at [360, 272] on div "Reset Search" at bounding box center [692, 288] width 869 height 38
